Goal: Information Seeking & Learning: Learn about a topic

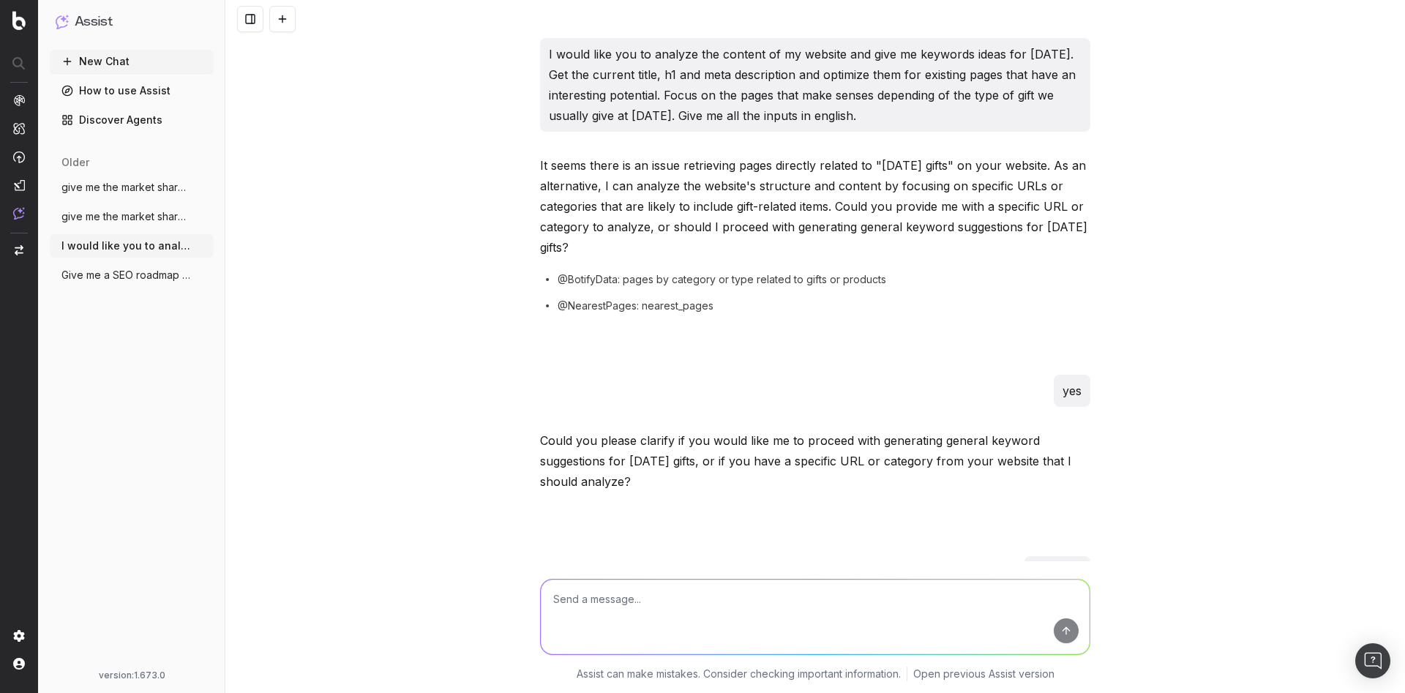
scroll to position [979, 0]
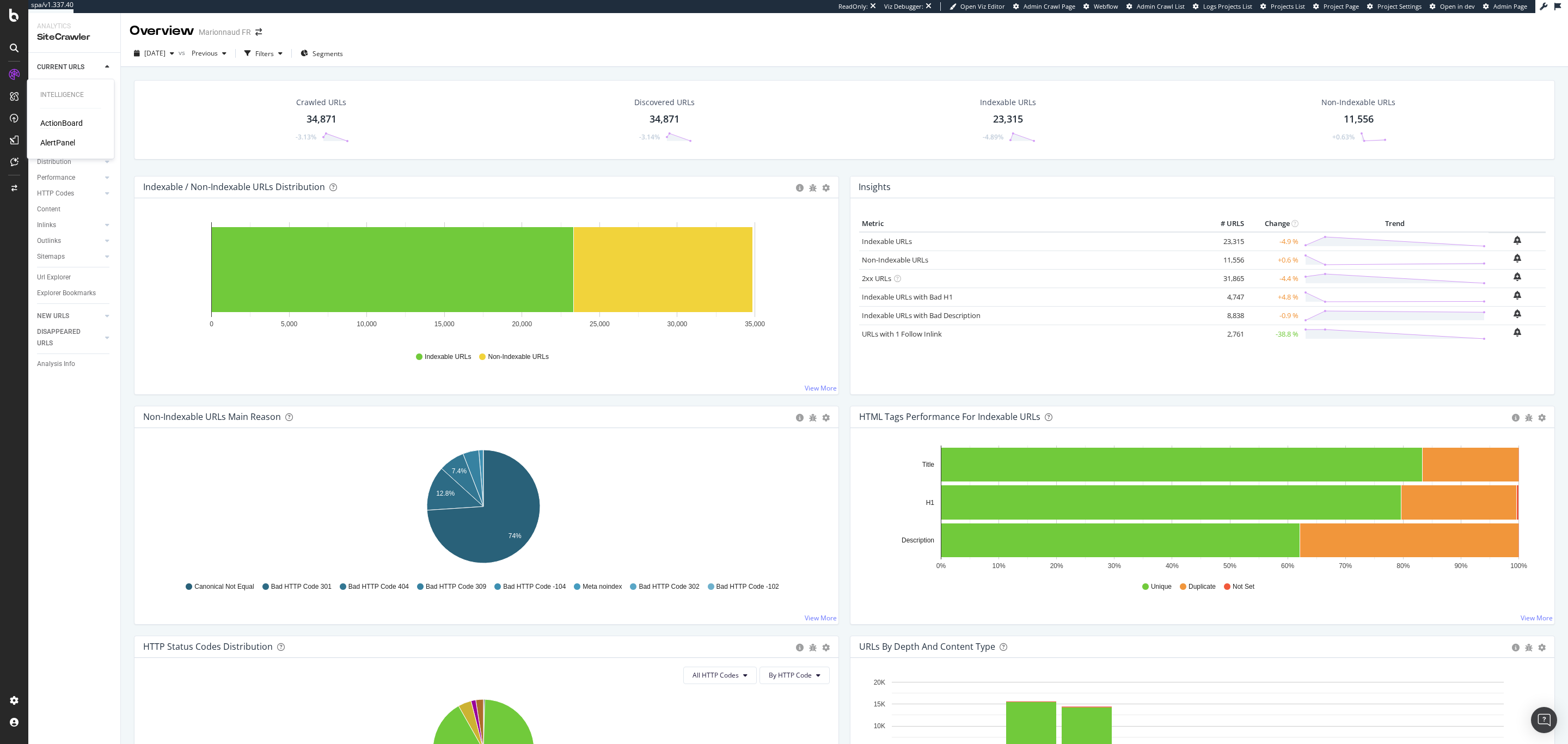
click at [48, 118] on div "ActionBoard" at bounding box center [61, 123] width 42 height 11
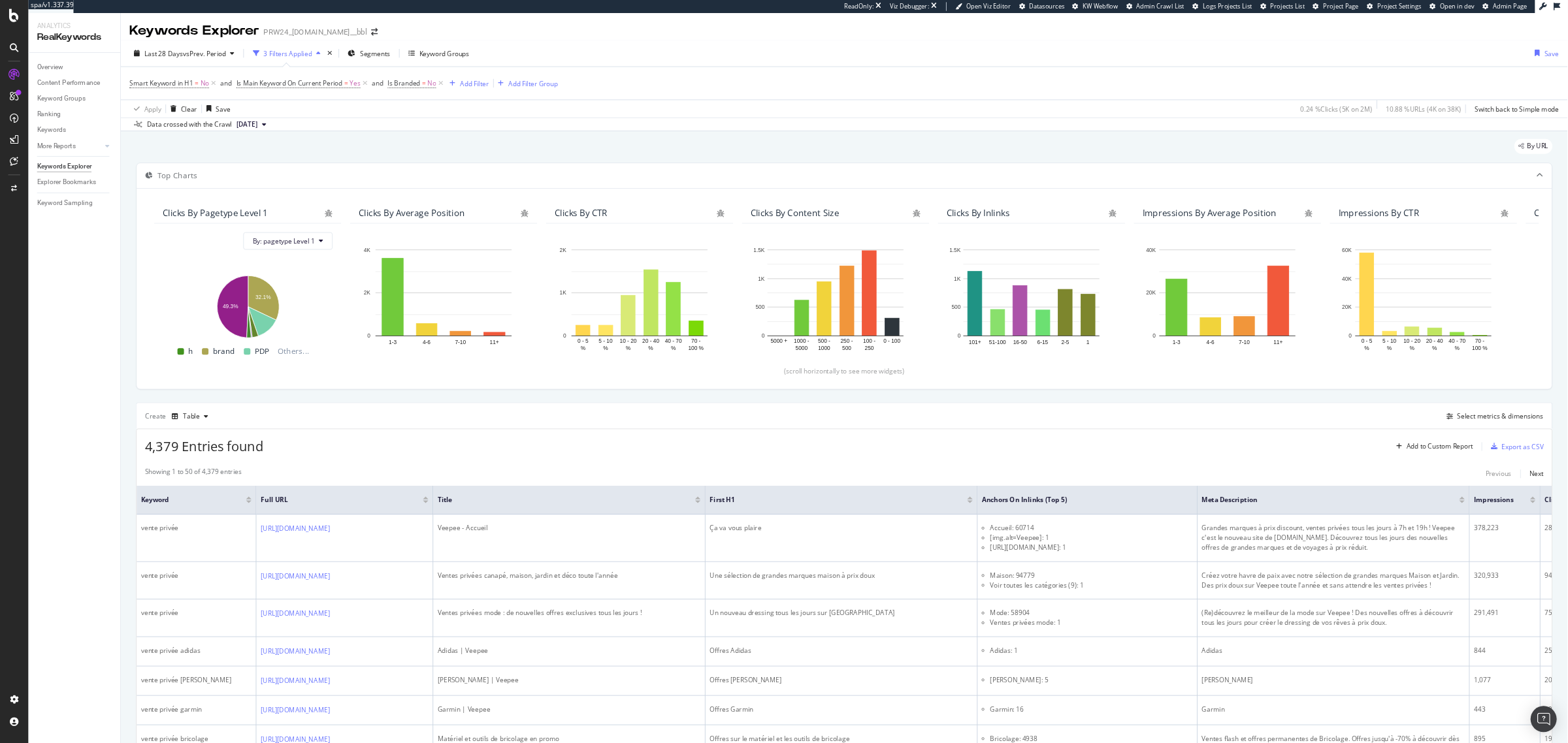
scroll to position [532, 0]
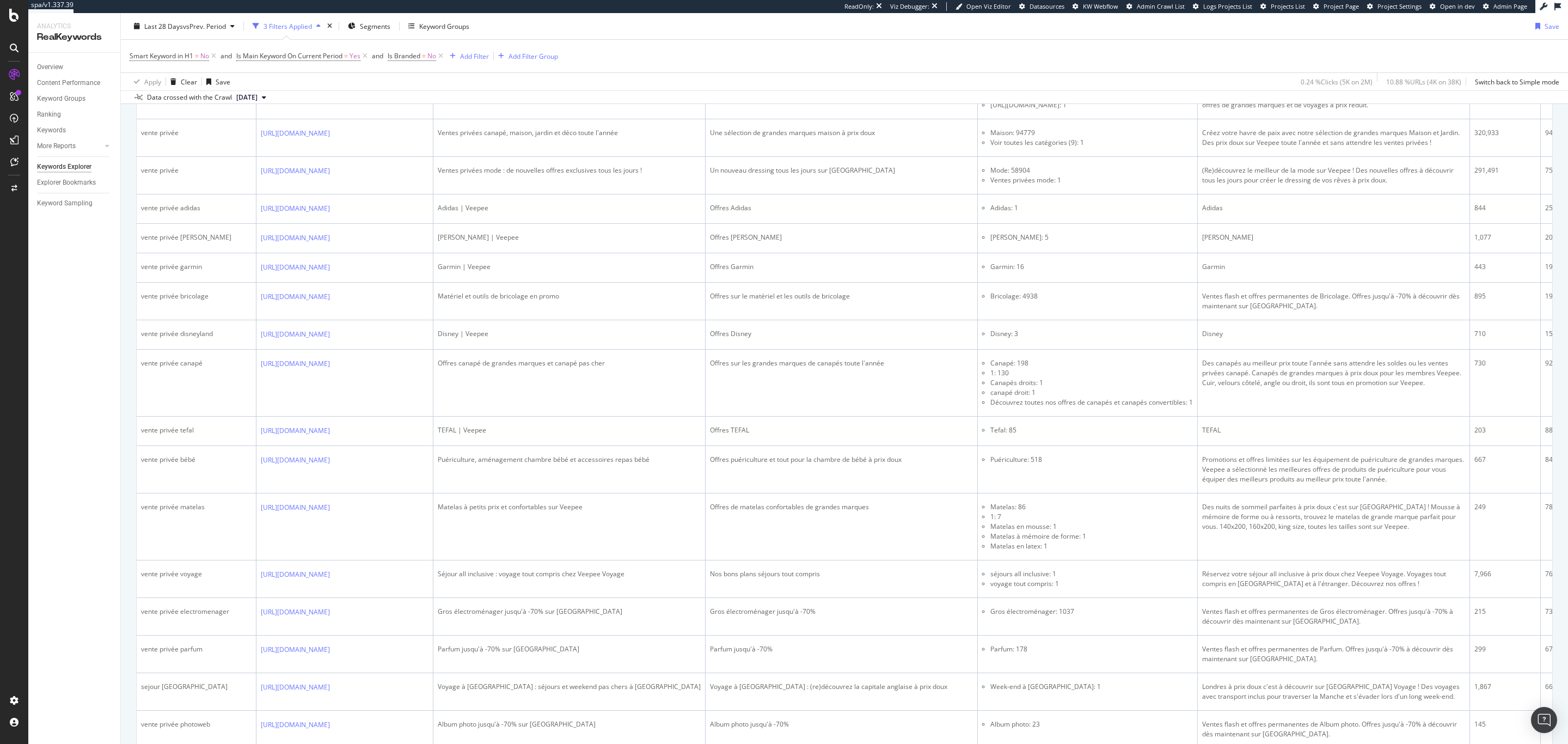
drag, startPoint x: 64, startPoint y: 68, endPoint x: 1567, endPoint y: 1, distance: 1504.5
click at [64, 68] on link "Overview" at bounding box center [75, 67] width 76 height 11
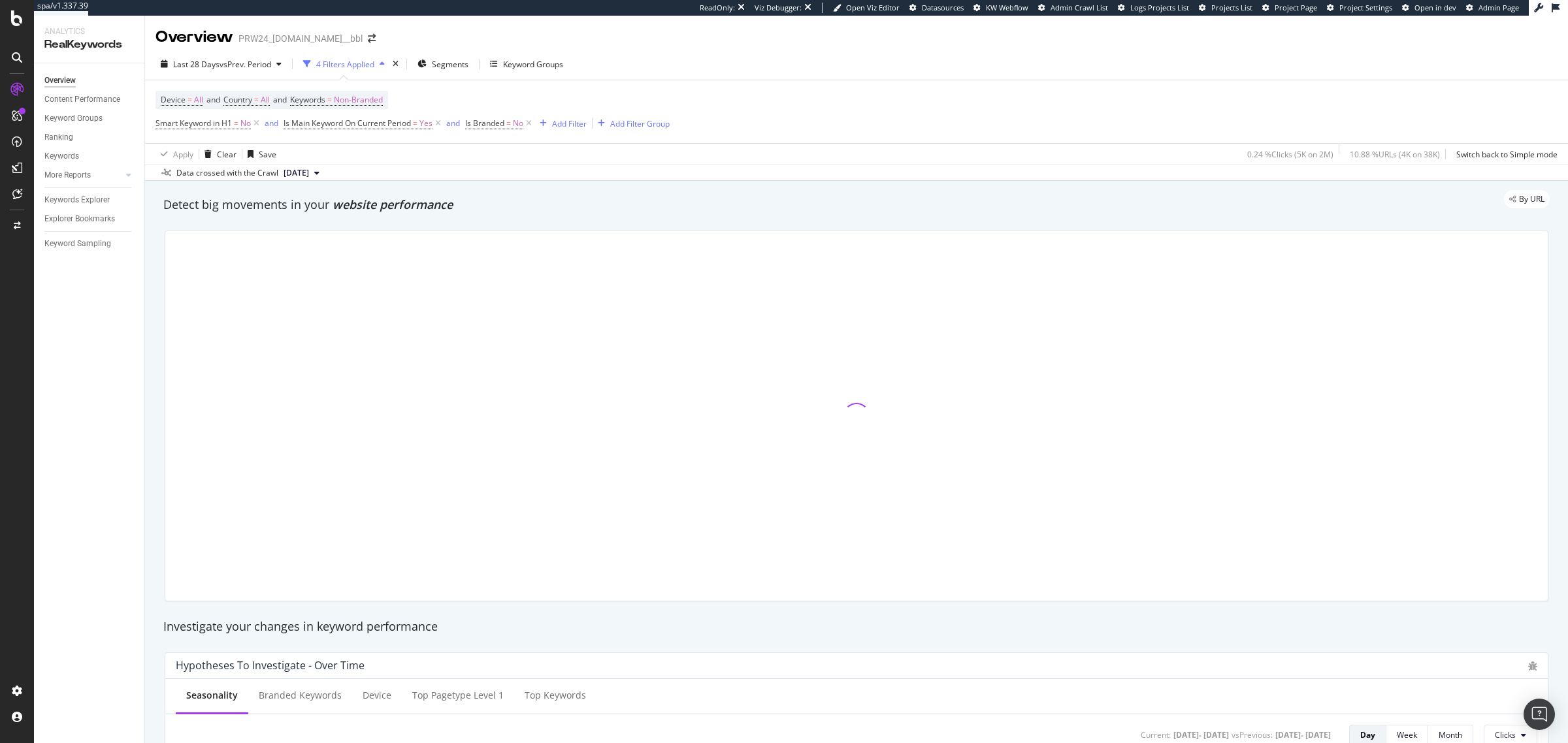
drag, startPoint x: 1880, startPoint y: 1, endPoint x: 397, endPoint y: 64, distance: 1484.3
click at [397, 64] on icon "times" at bounding box center [395, 63] width 6 height 8
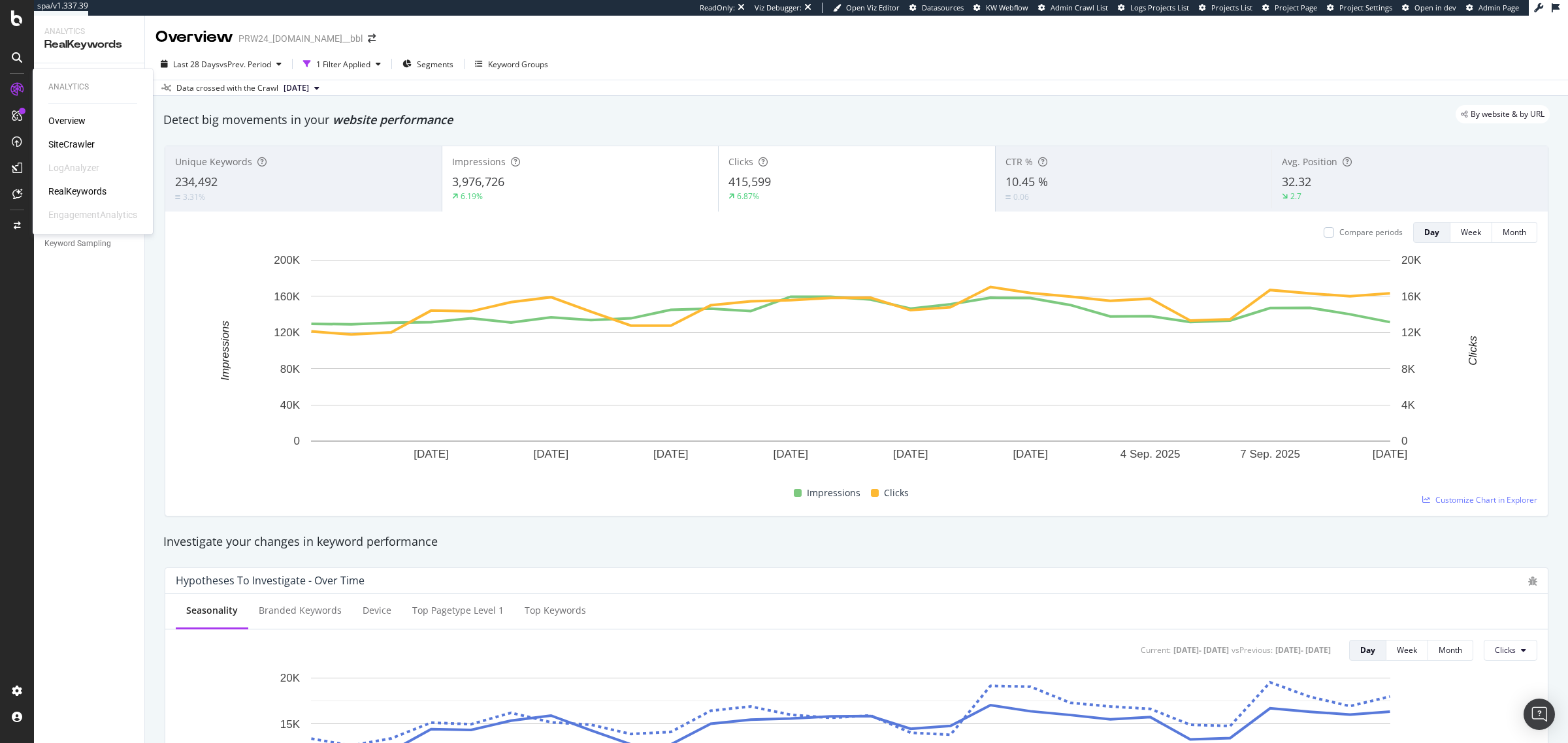
click at [64, 140] on div "SiteCrawler" at bounding box center [71, 144] width 46 height 13
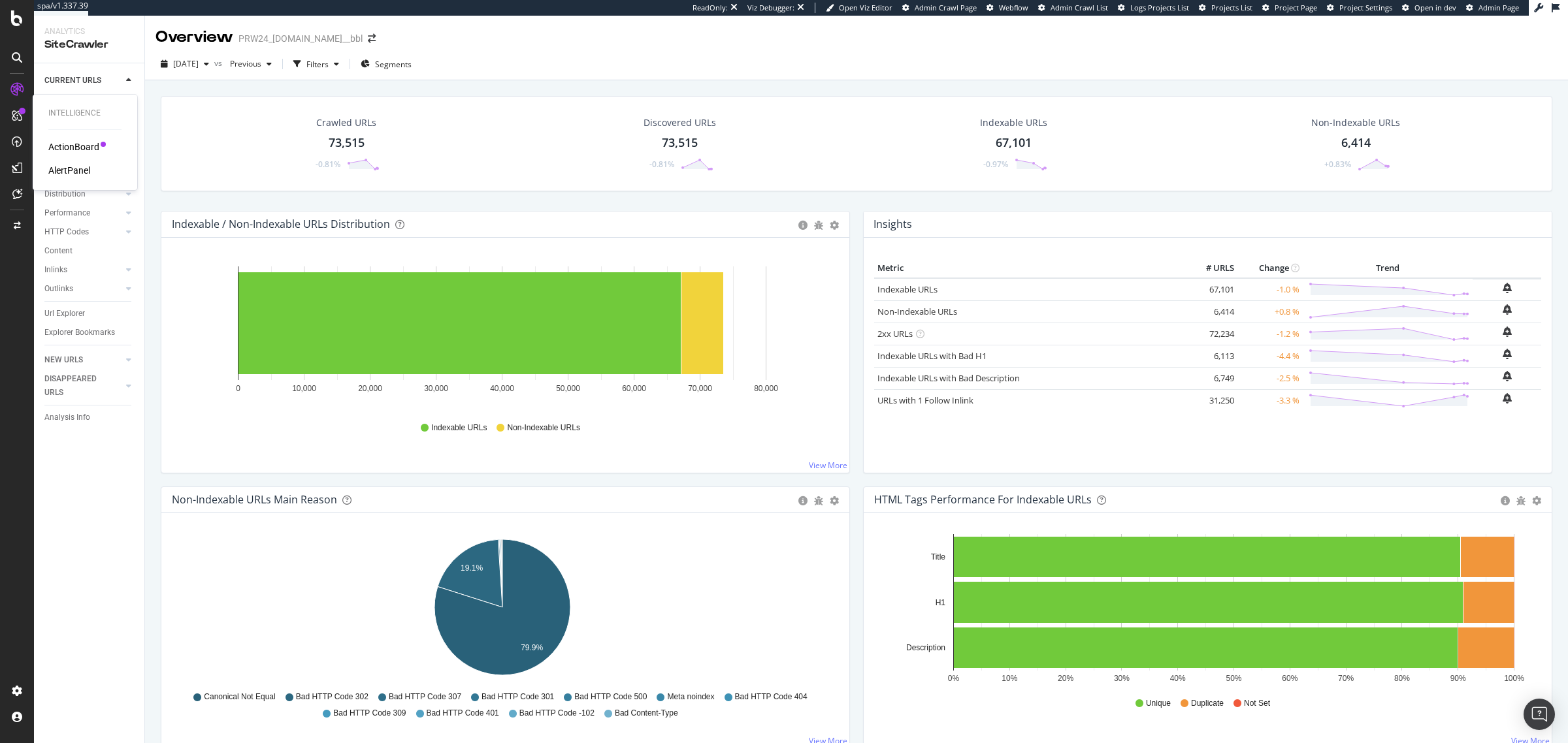
click at [65, 145] on div "ActionBoard" at bounding box center [73, 146] width 51 height 13
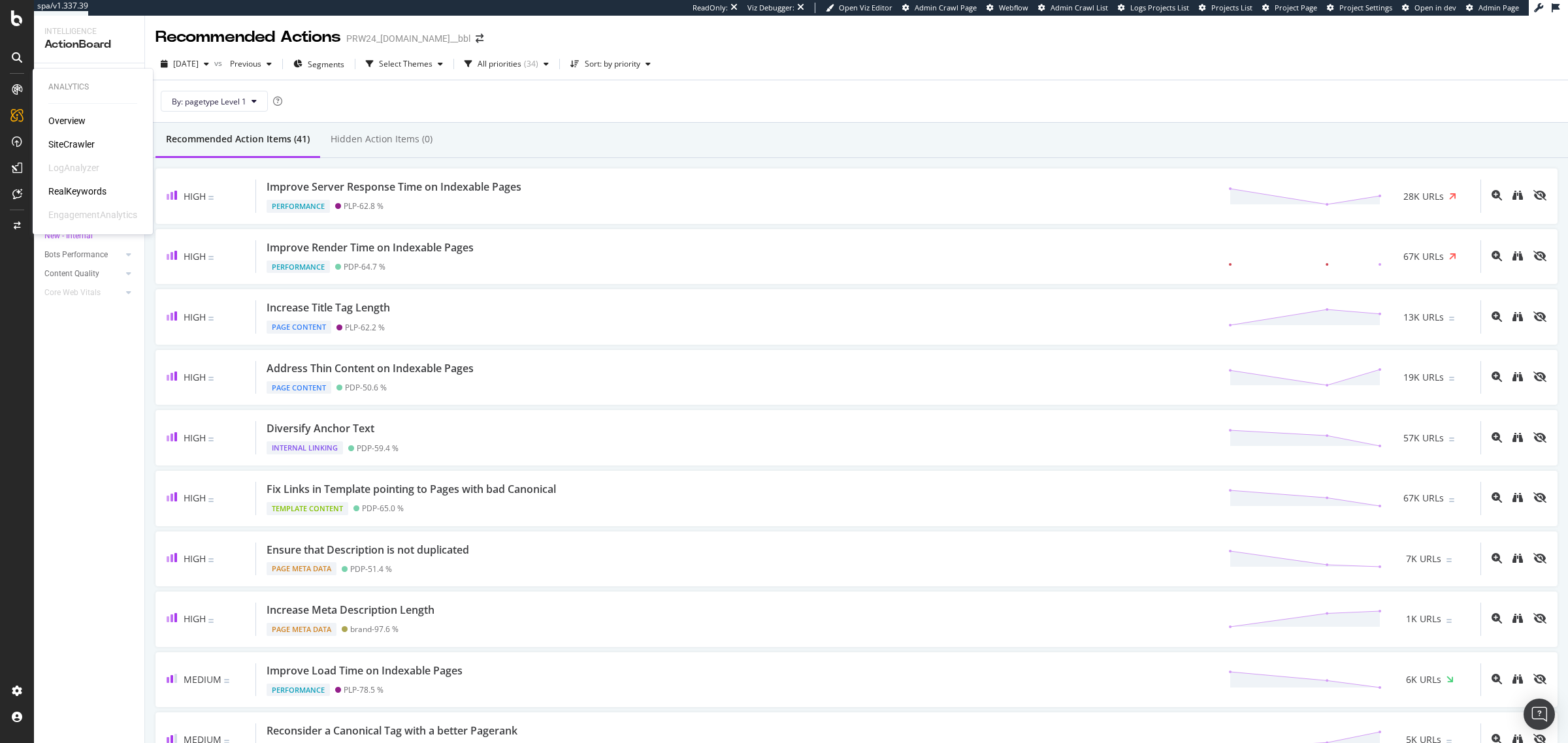
click at [56, 144] on div "SiteCrawler" at bounding box center [71, 144] width 46 height 13
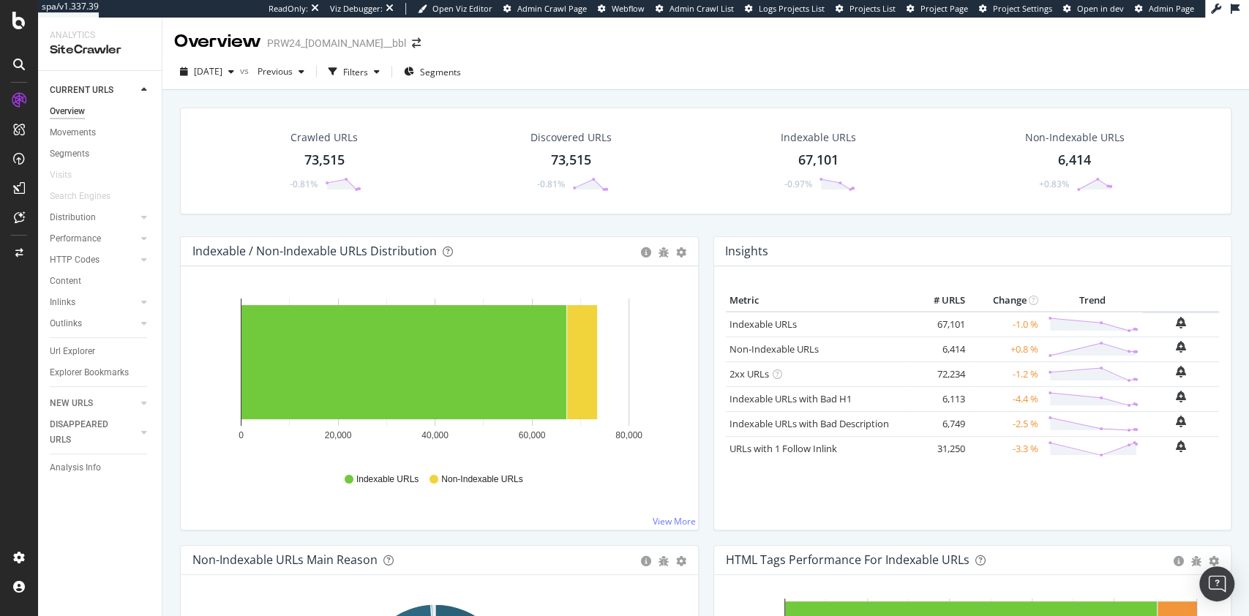
click at [700, 225] on div "Crawled URLs 73,515 -0.81% Discovered URLs 73,515 -0.81% Indexable URLs 67,101 …" at bounding box center [706, 172] width 1066 height 129
click at [329, 274] on div "Hold CTRL while clicking to filter the report. 0 20,000 40,000 60,000 80,000 ..…" at bounding box center [440, 398] width 518 height 264
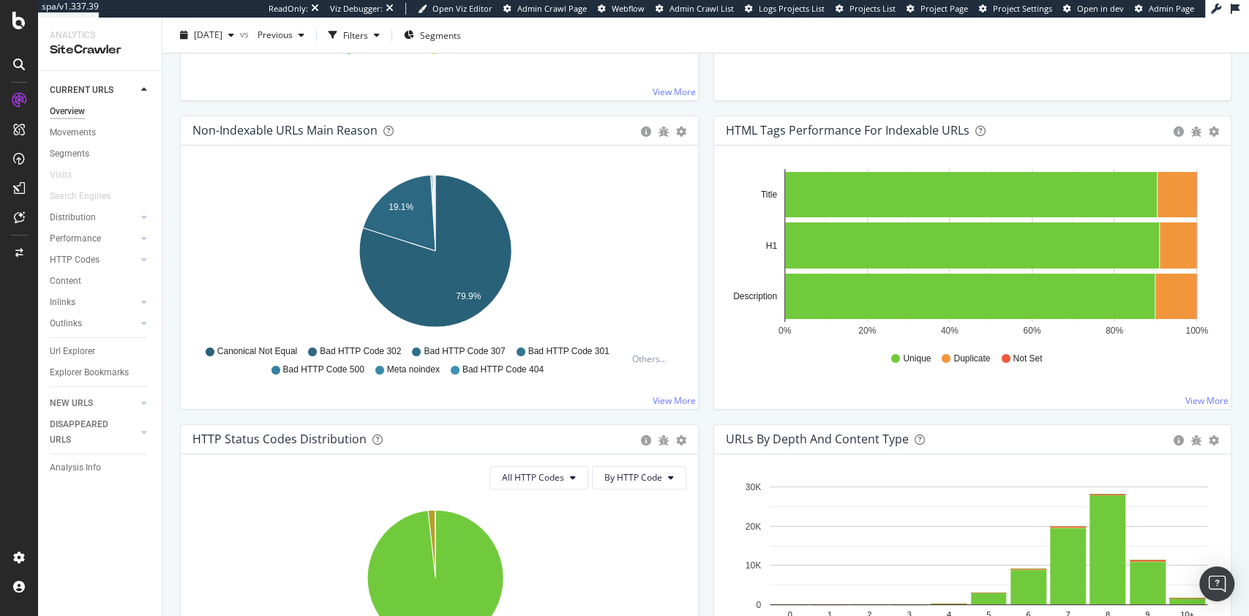
scroll to position [487, 0]
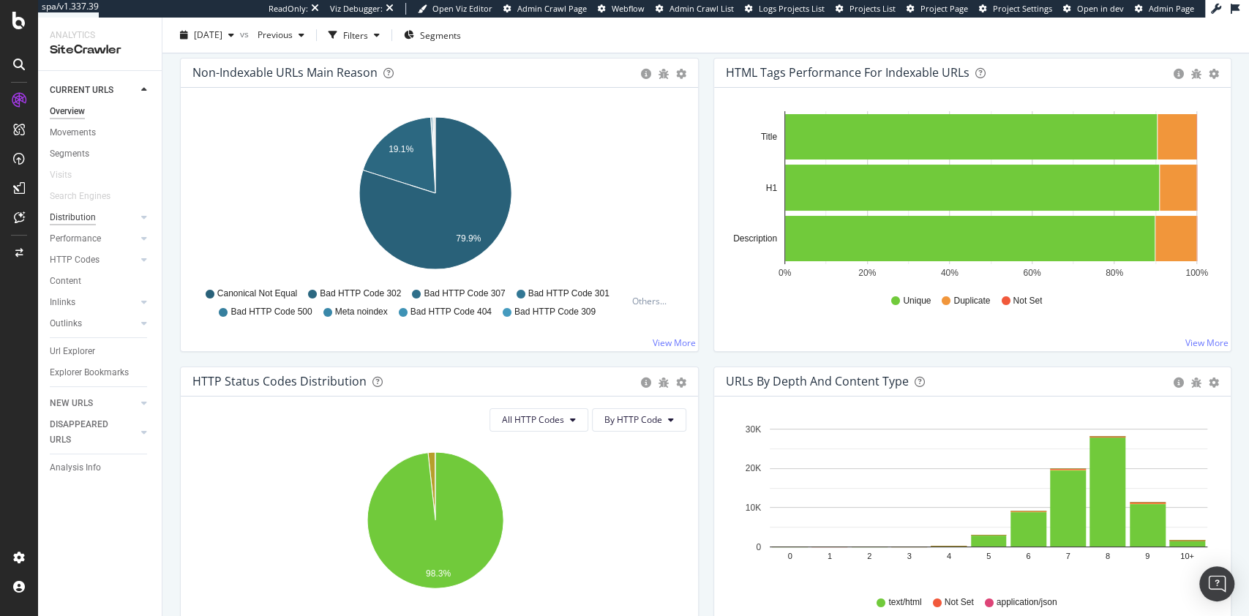
click at [81, 214] on div "Distribution" at bounding box center [73, 217] width 46 height 15
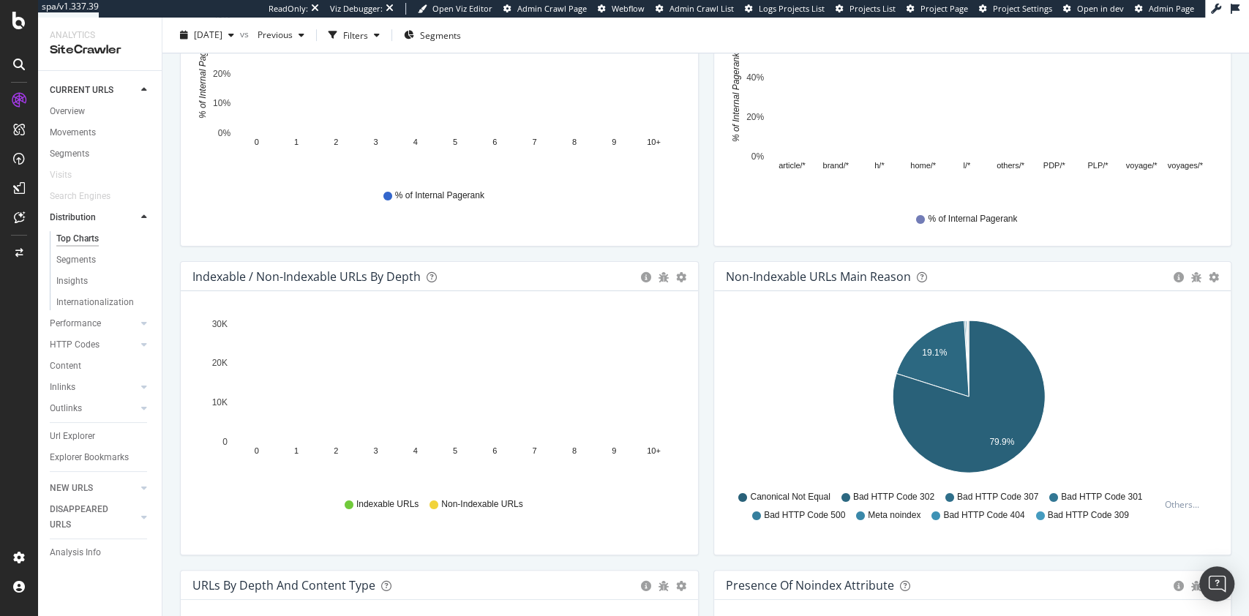
scroll to position [586, 0]
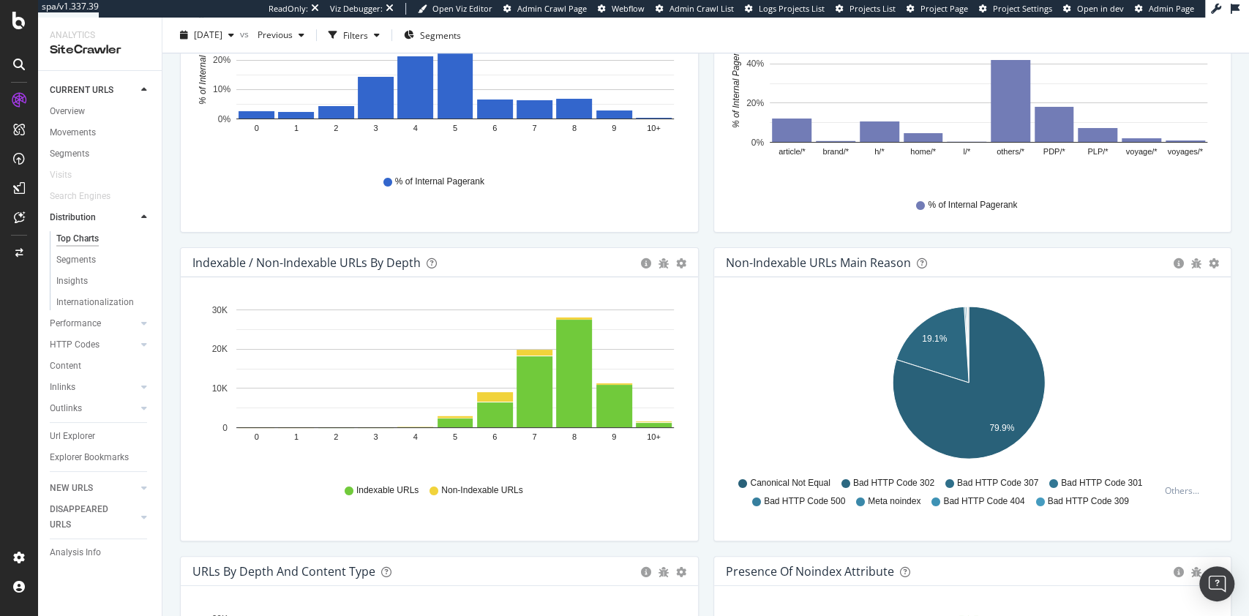
click at [274, 217] on div "Hold CTRL while clicking to filter the report. 0 1 2 3 4 5 6 7 8 9 10+ 0% 10% 2…" at bounding box center [440, 101] width 518 height 264
click at [676, 266] on icon "gear" at bounding box center [681, 263] width 10 height 10
click at [639, 326] on span "Bar (by Percentage)" at bounding box center [630, 319] width 133 height 20
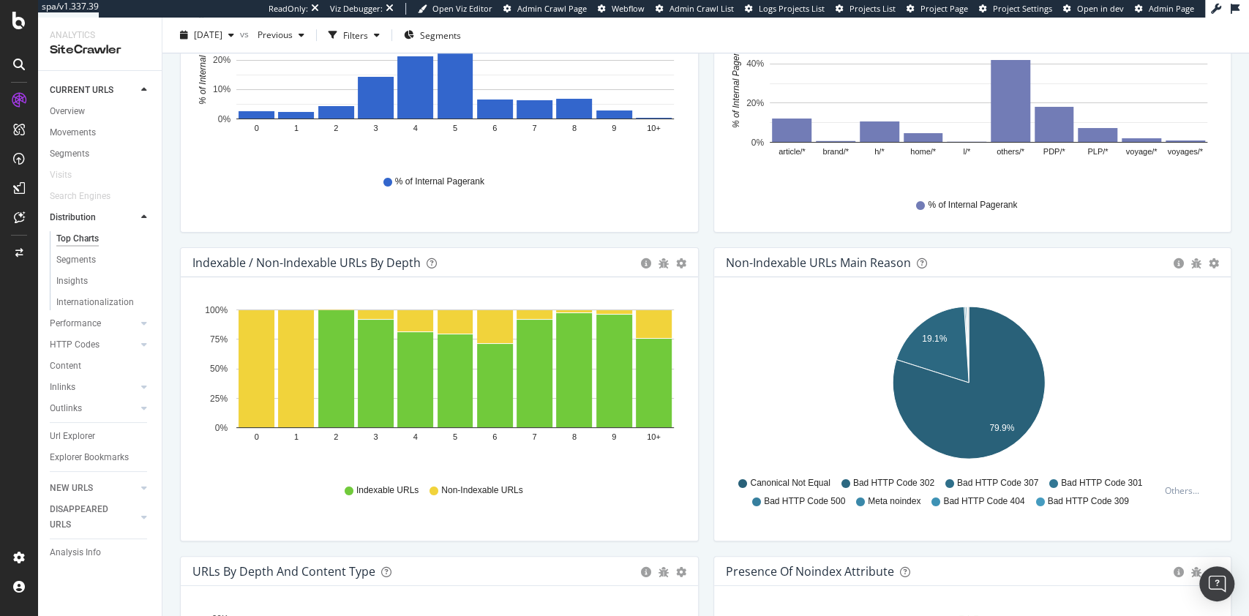
click at [676, 268] on div "Bar (by Value) Bar (by Percentage) Table Export as CSV Add to Custom Report" at bounding box center [681, 262] width 10 height 15
click at [676, 267] on icon "gear" at bounding box center [681, 263] width 10 height 10
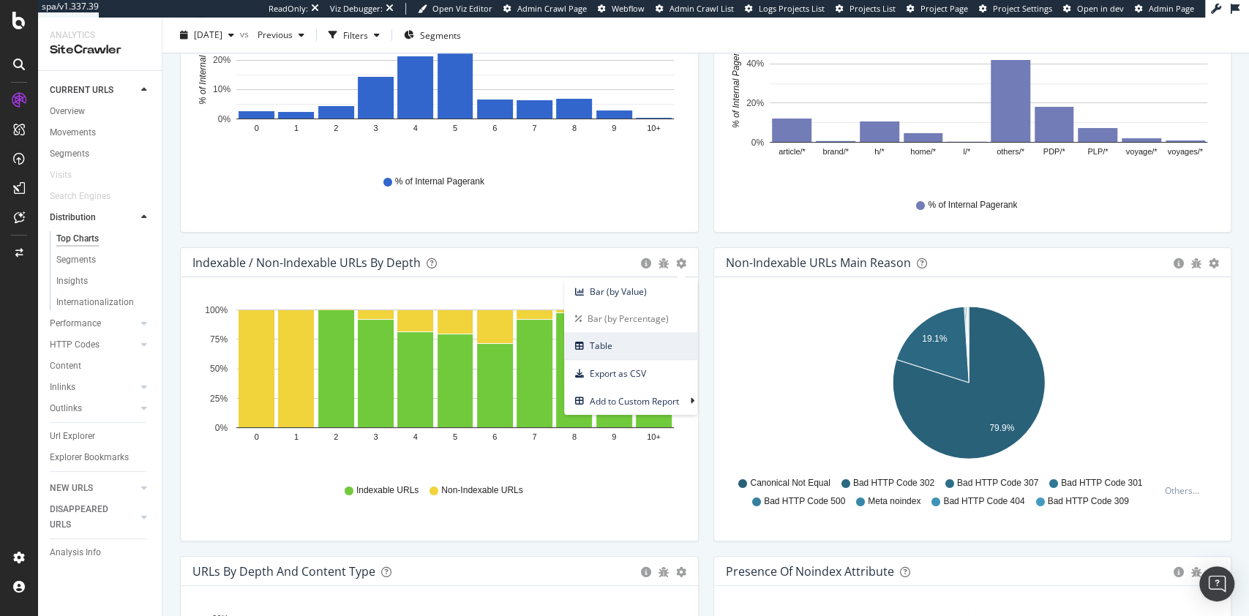
click at [632, 346] on span "Table" at bounding box center [630, 346] width 133 height 20
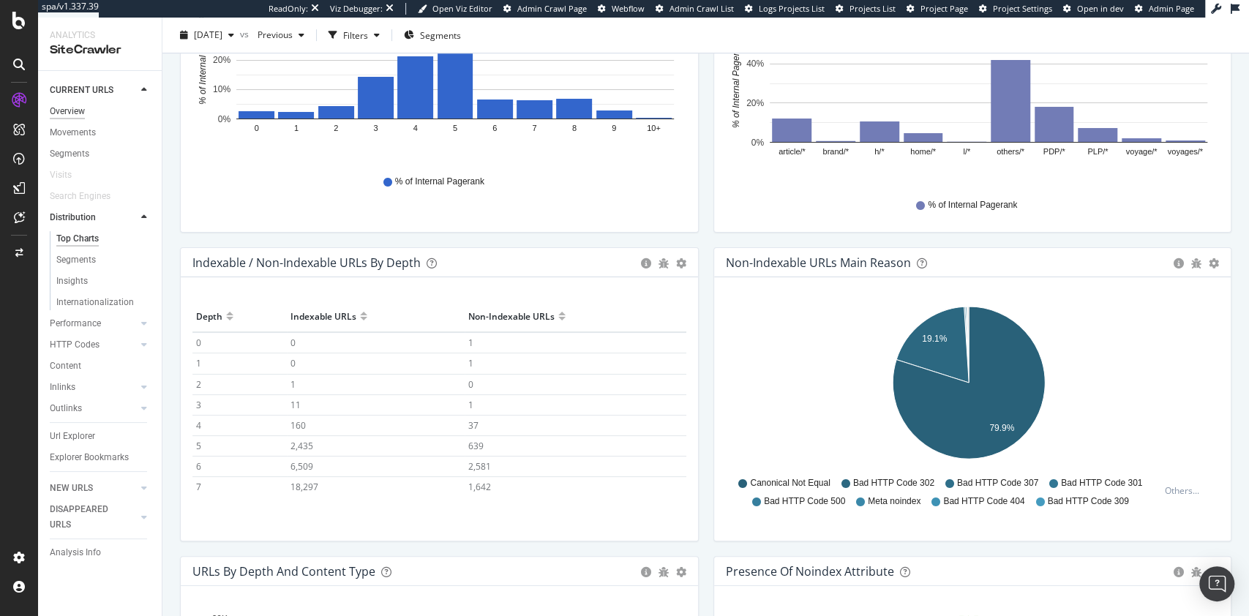
click at [72, 108] on div "Overview" at bounding box center [67, 111] width 35 height 15
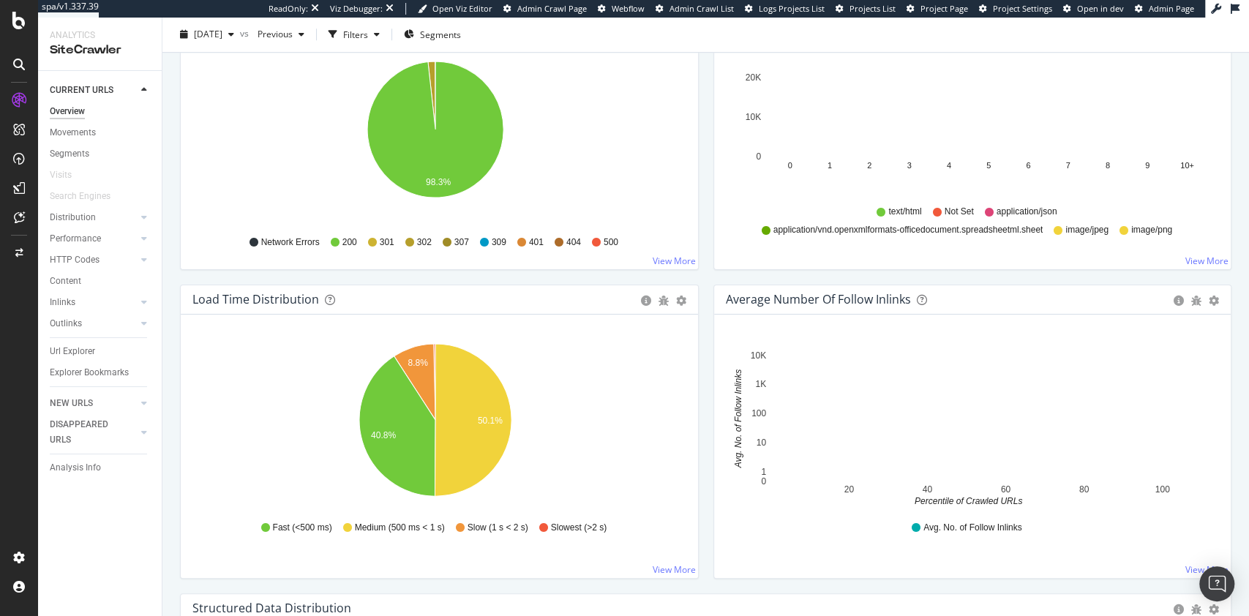
scroll to position [976, 0]
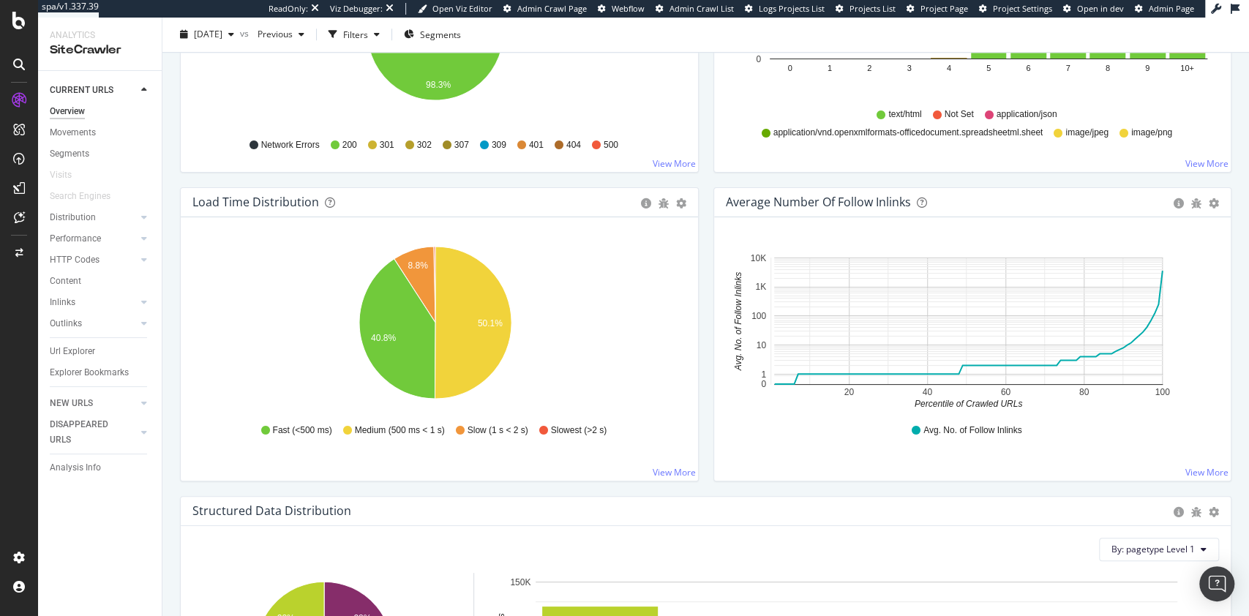
click at [1192, 332] on icon "20 40 60 80 100 0 1 10 100 1K 10K Percentile of Crawled URLs Avg. No. of Follow…" at bounding box center [969, 326] width 486 height 170
click at [83, 253] on div "HTTP Codes" at bounding box center [75, 260] width 50 height 15
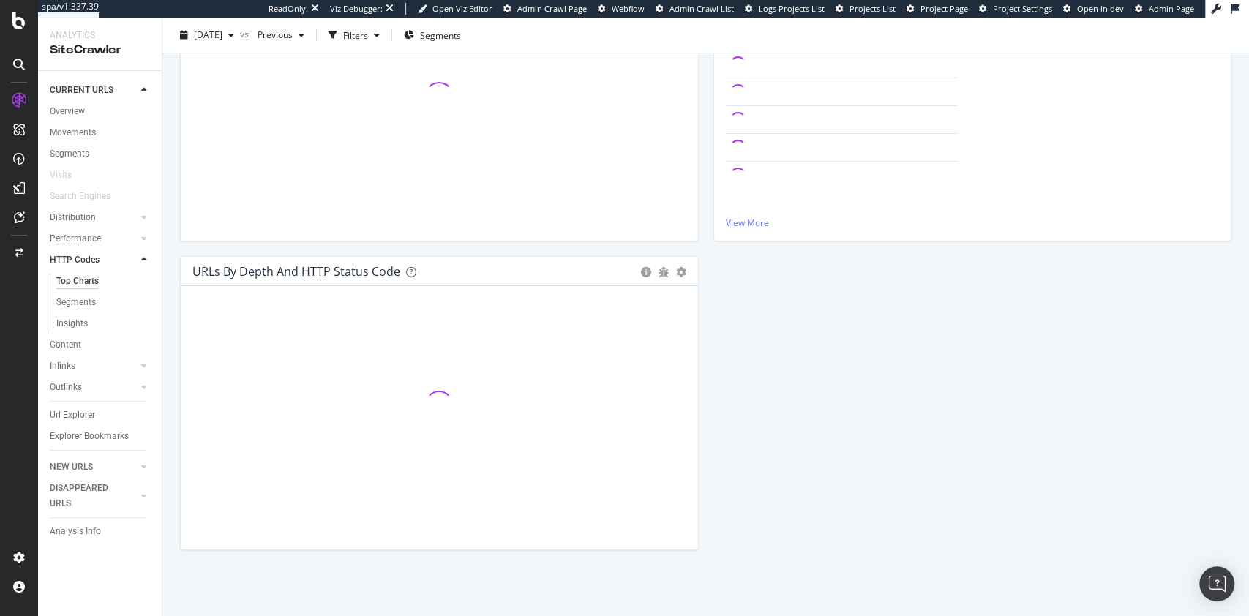
scroll to position [268, 0]
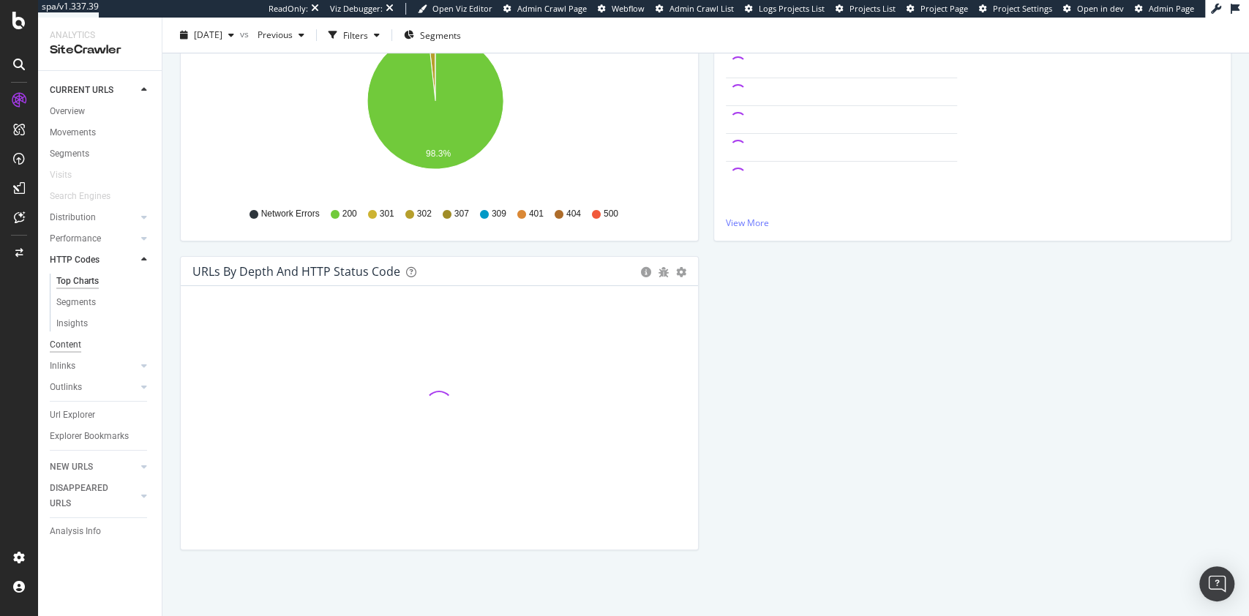
click at [74, 348] on div "Content" at bounding box center [65, 344] width 31 height 15
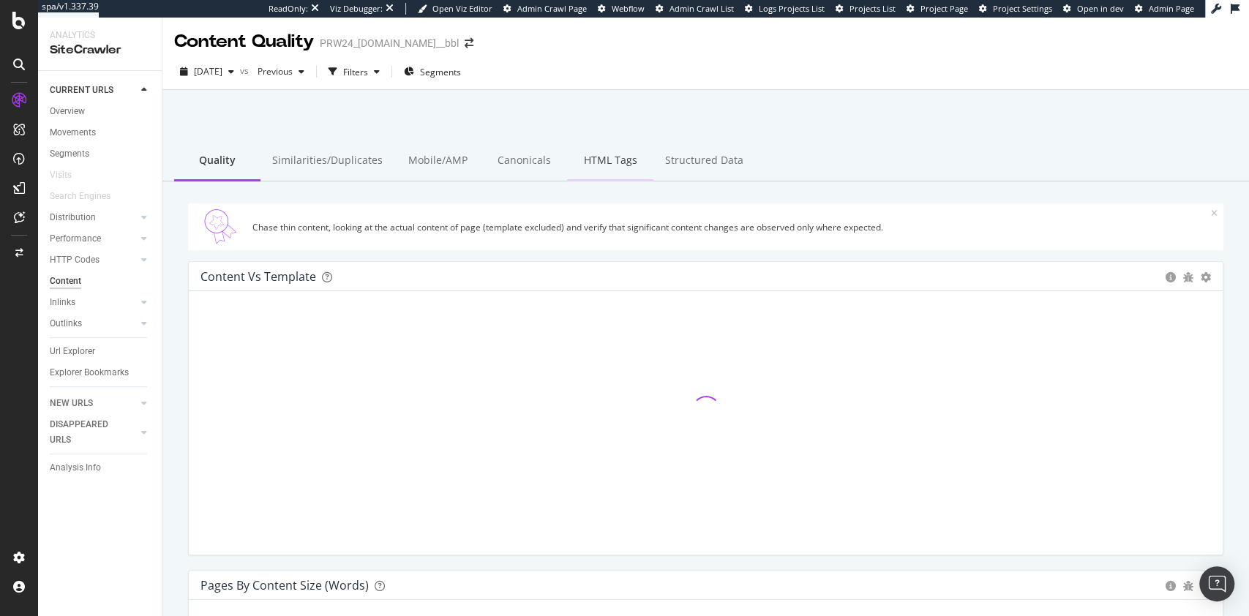
click at [587, 160] on div "HTML Tags" at bounding box center [610, 161] width 86 height 40
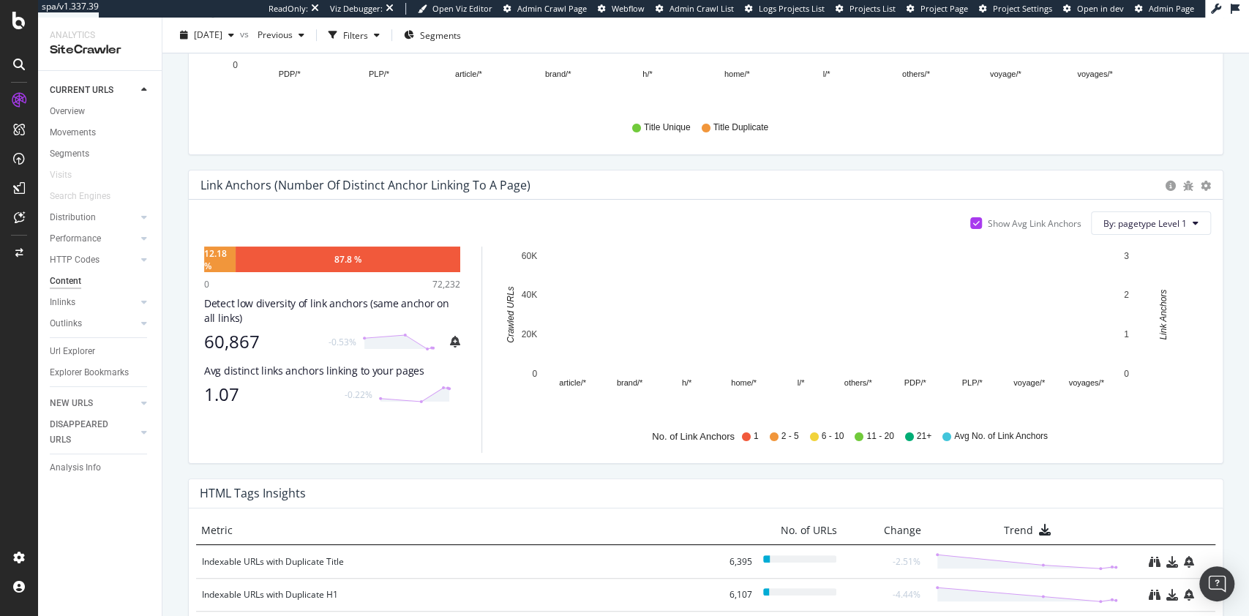
scroll to position [683, 0]
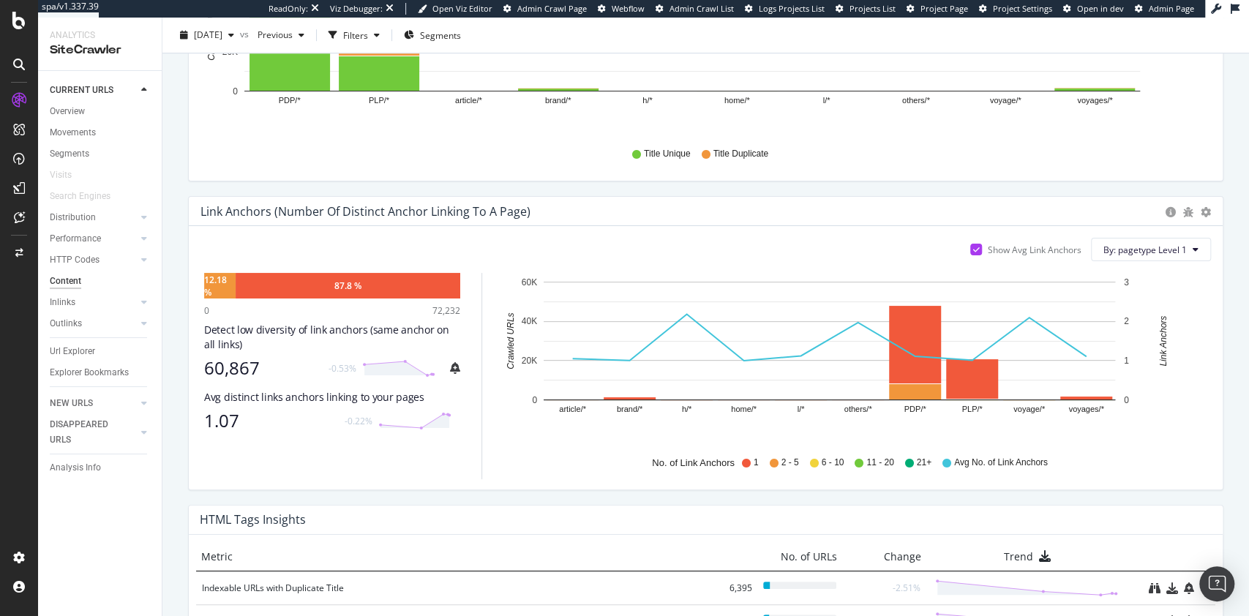
click at [1219, 304] on div "Link Anchors (Number of Distinct Anchor Linking to a Page) Pie Chart (by Percen…" at bounding box center [706, 350] width 1058 height 309
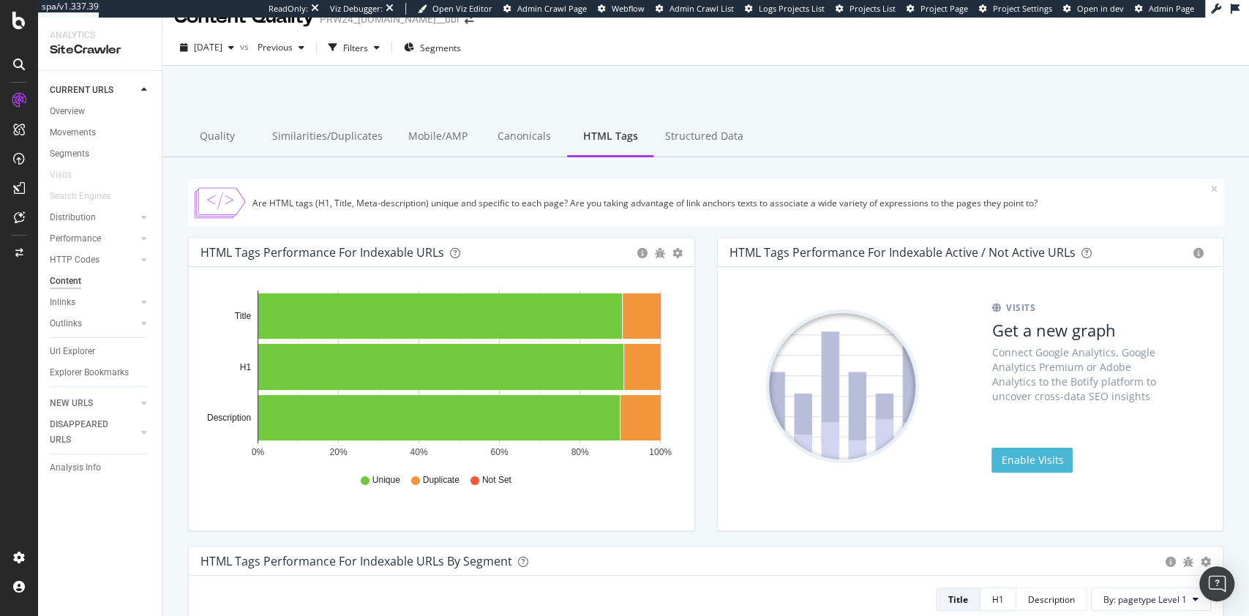
scroll to position [0, 0]
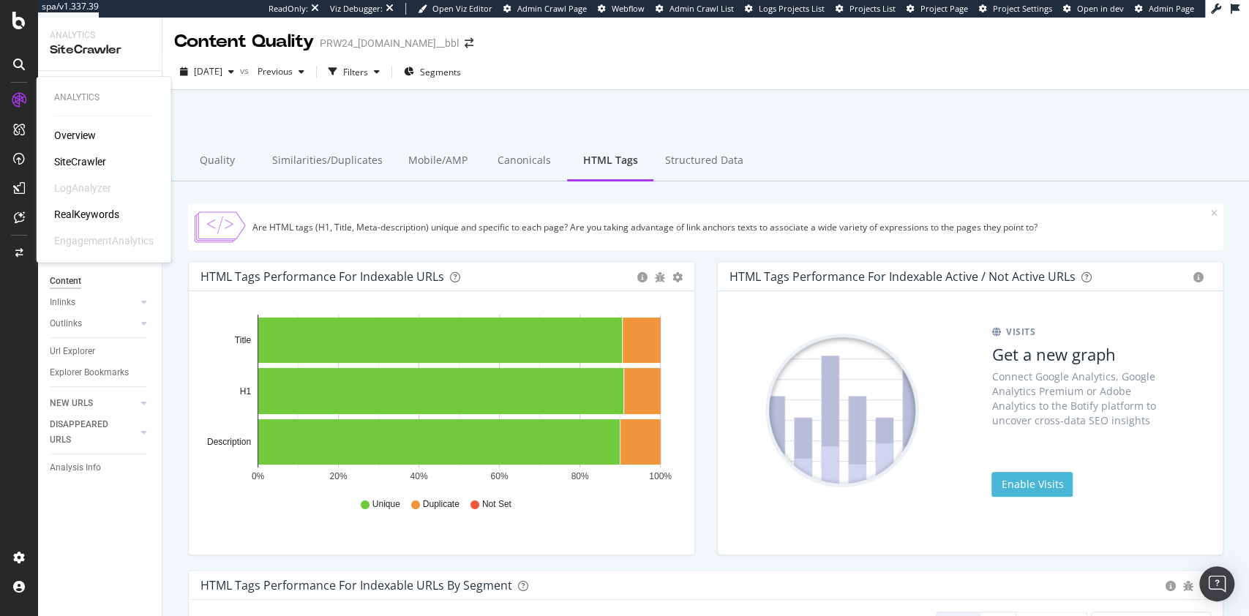
click at [88, 214] on div "RealKeywords" at bounding box center [86, 214] width 65 height 15
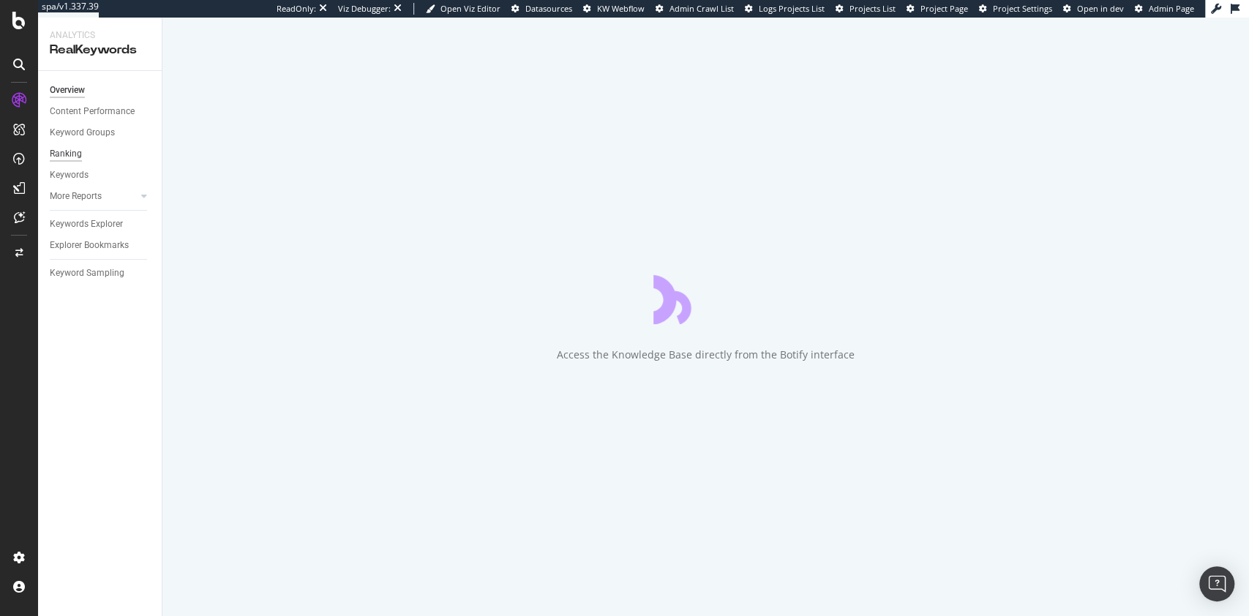
click at [59, 155] on div "Ranking" at bounding box center [66, 153] width 32 height 15
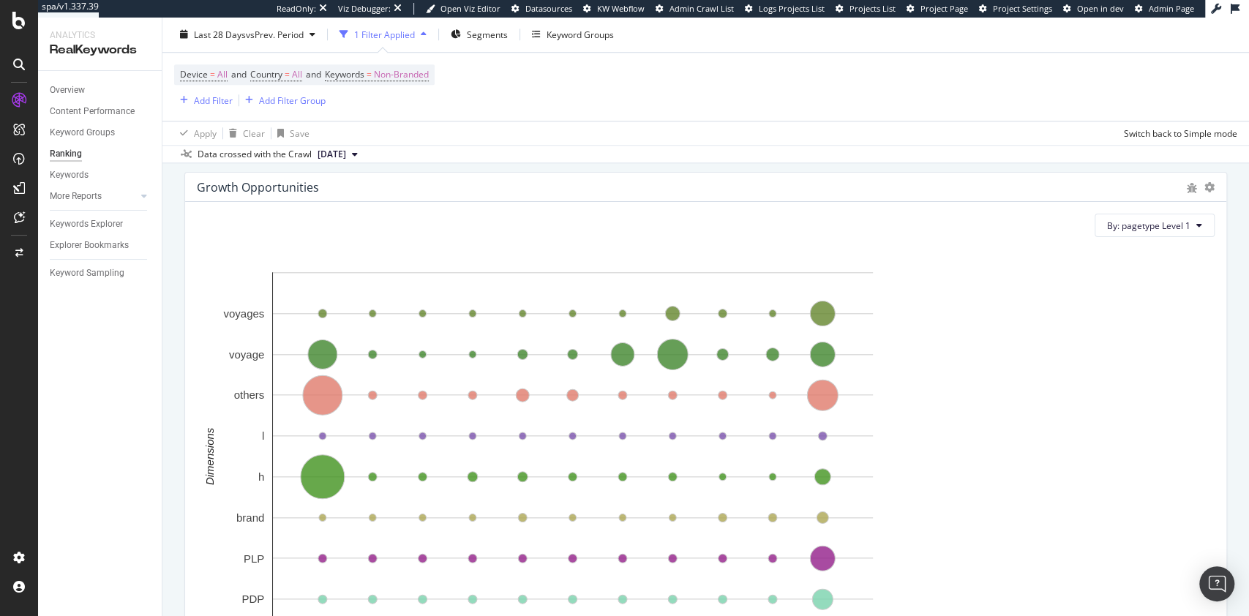
scroll to position [976, 0]
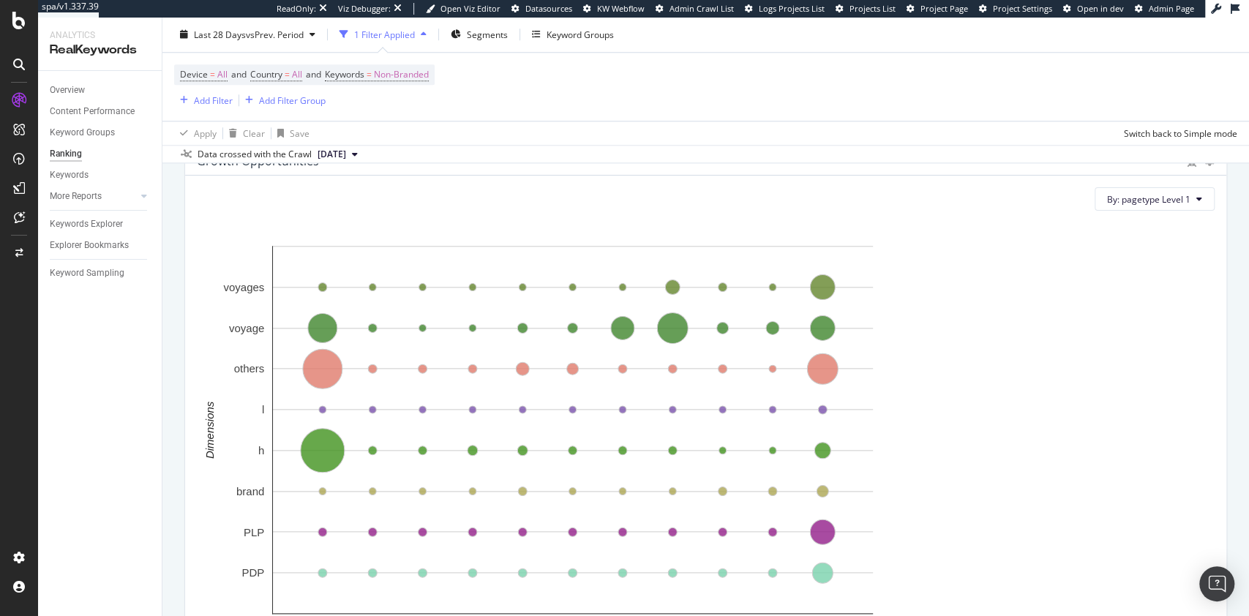
click at [424, 32] on icon "button" at bounding box center [424, 35] width 6 height 9
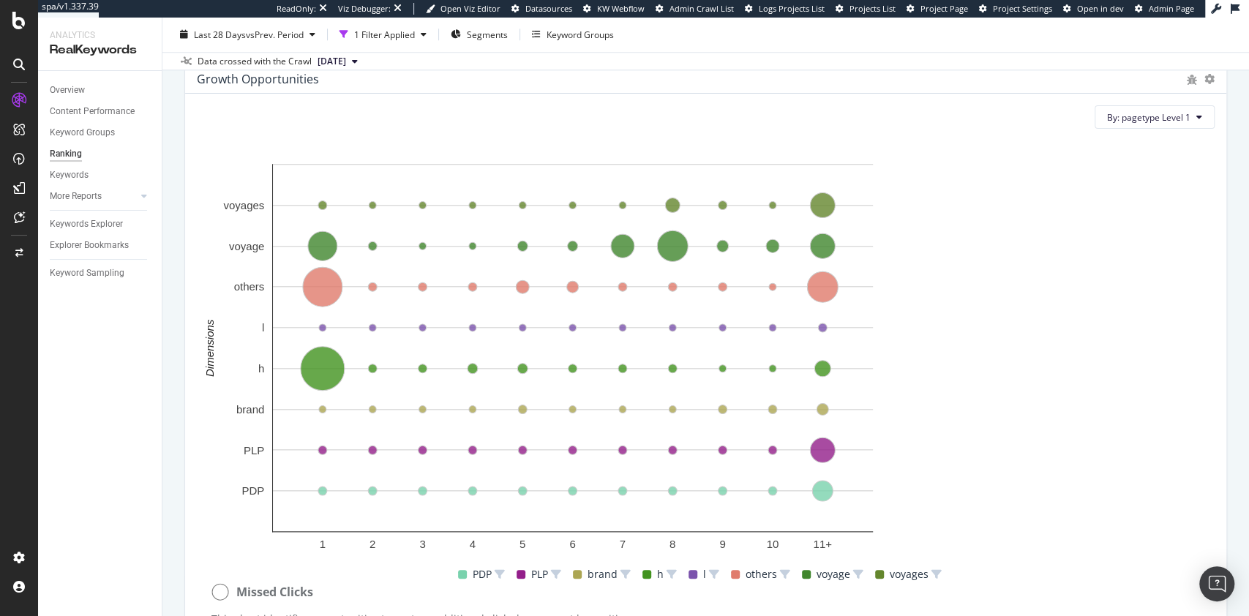
scroll to position [987, 0]
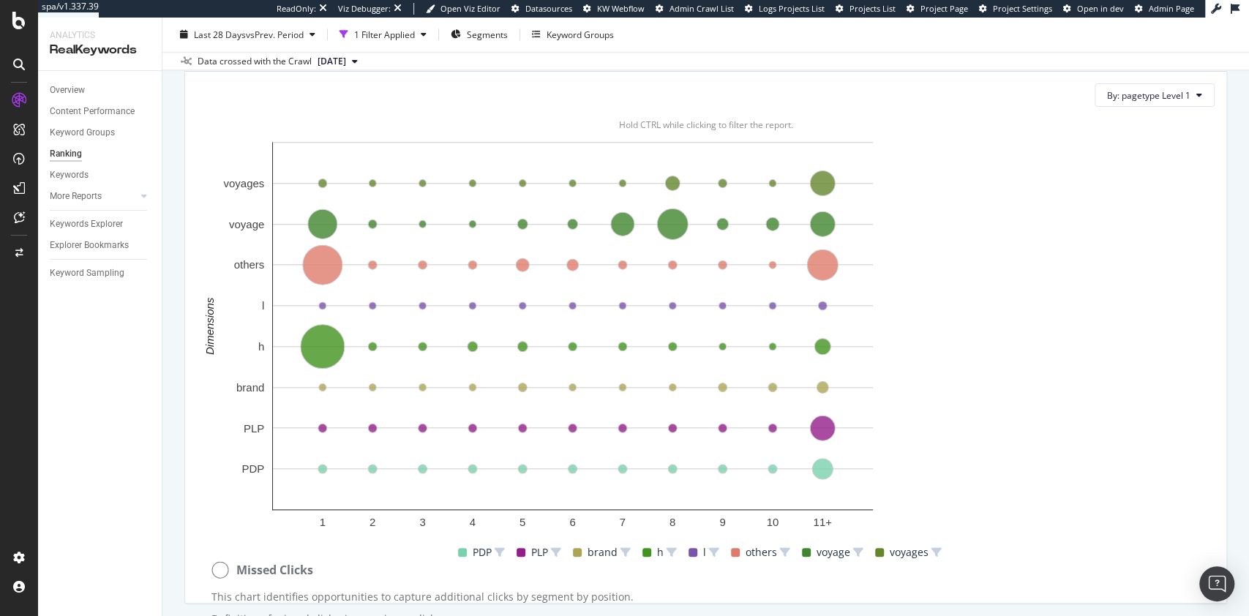
click at [266, 120] on div "Hold CTRL while clicking to filter the report." at bounding box center [706, 125] width 1018 height 12
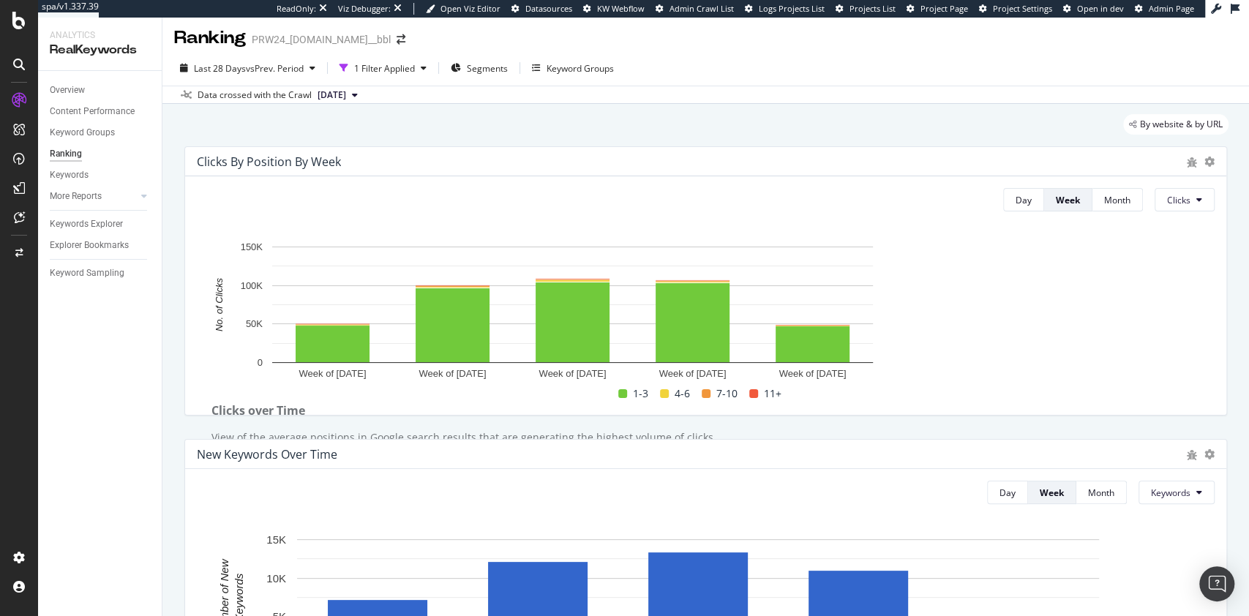
scroll to position [0, 0]
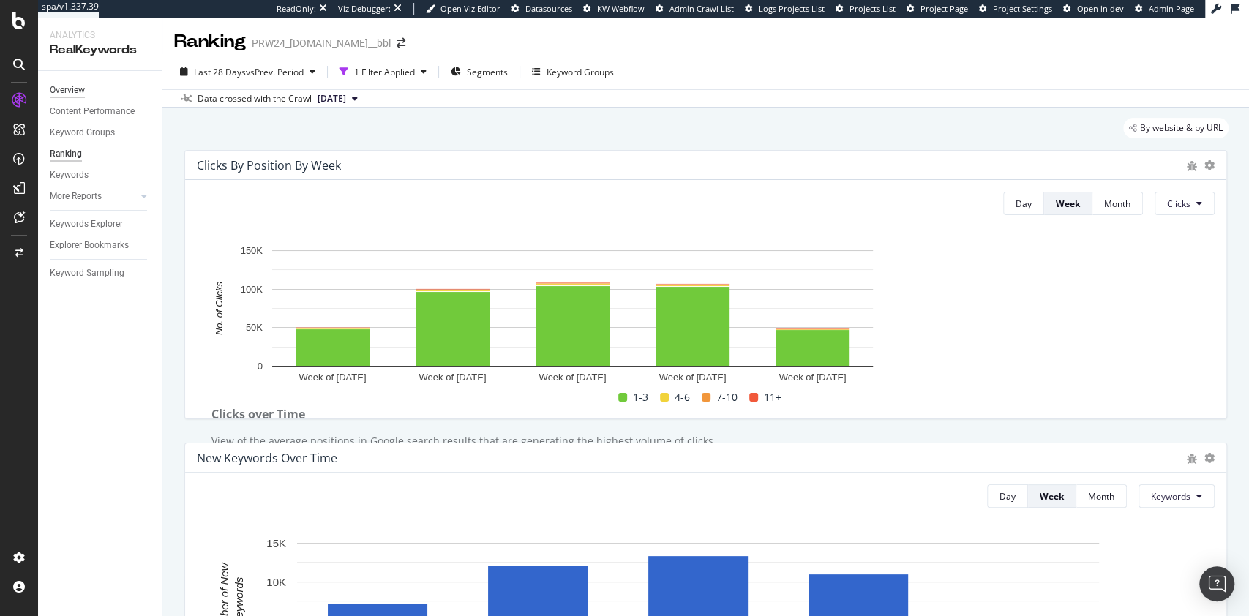
click at [82, 92] on div "Overview" at bounding box center [67, 90] width 35 height 15
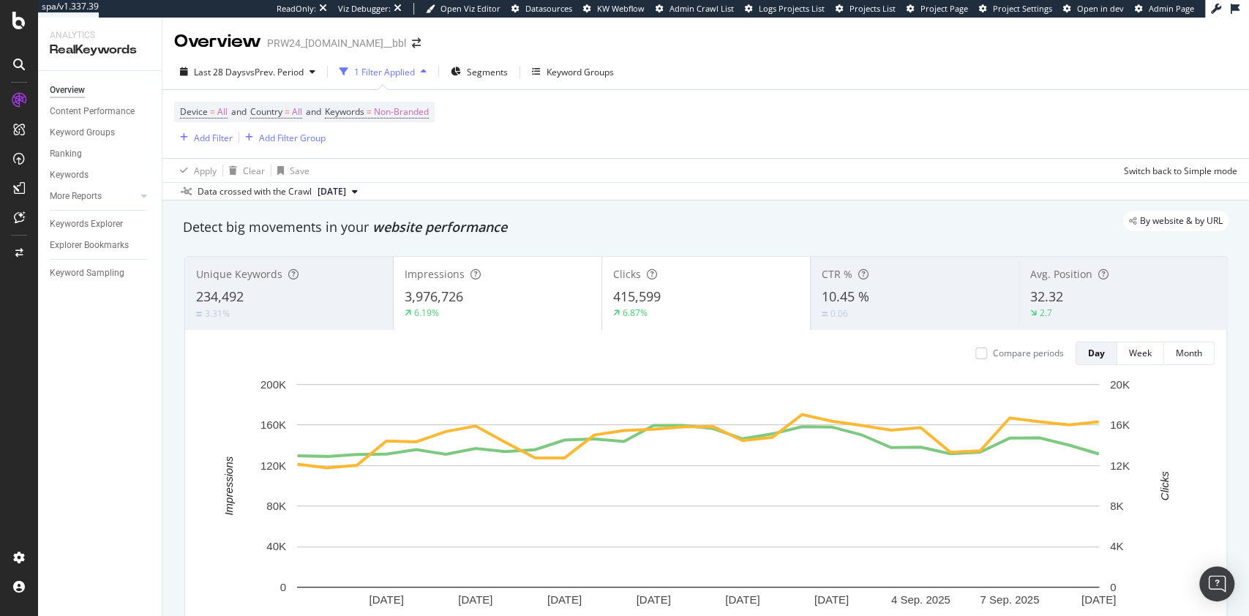
click at [153, 458] on div "Overview Content Performance Keyword Groups Ranking Keywords More Reports Count…" at bounding box center [100, 343] width 124 height 545
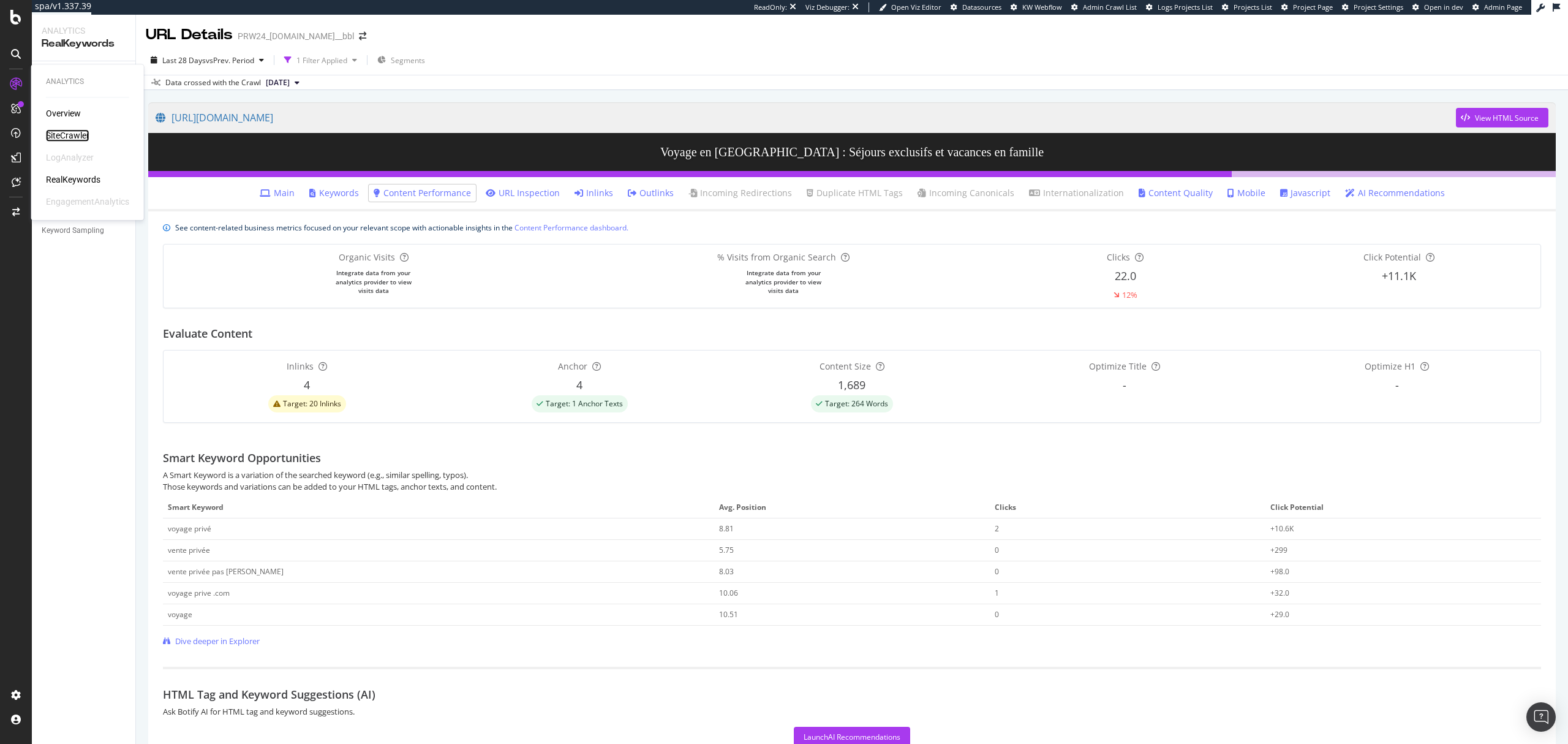
click at [61, 132] on div "SiteCrawler" at bounding box center [68, 135] width 44 height 13
